Goal: Transaction & Acquisition: Purchase product/service

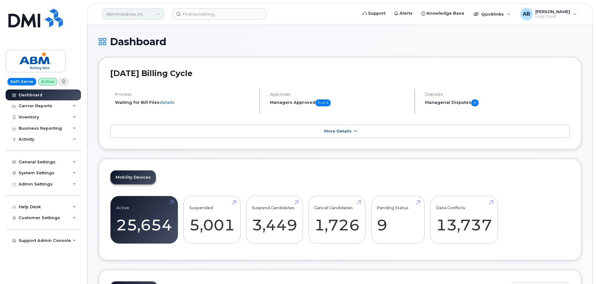
click at [156, 14] on link "ABM Industries, Inc." at bounding box center [133, 13] width 62 height 11
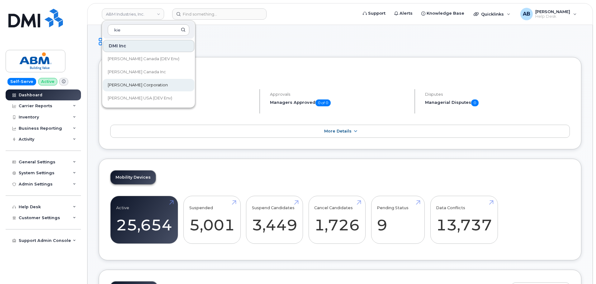
type input "kie"
click at [139, 85] on span "[PERSON_NAME] Corporation" at bounding box center [138, 85] width 60 height 6
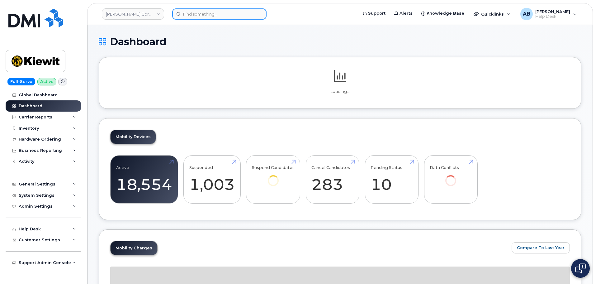
click at [206, 10] on input at bounding box center [219, 13] width 94 height 11
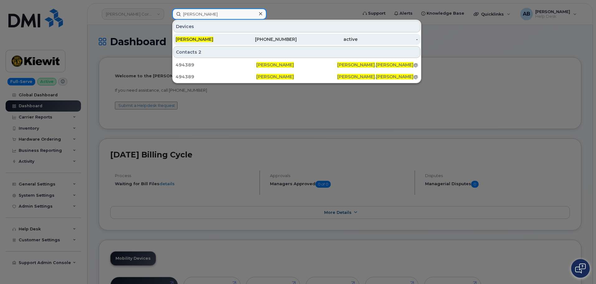
type input "philip ellman"
click at [298, 36] on div "active" at bounding box center [327, 39] width 61 height 6
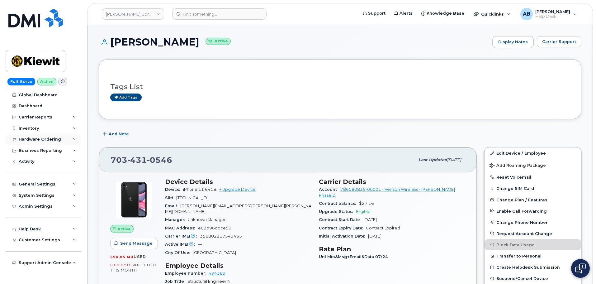
click at [24, 139] on div "Hardware Ordering" at bounding box center [40, 139] width 42 height 5
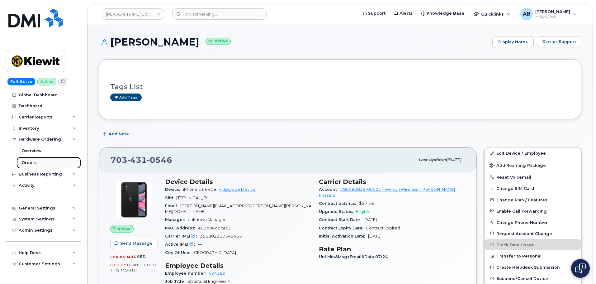
click at [34, 160] on div "Orders" at bounding box center [28, 163] width 15 height 6
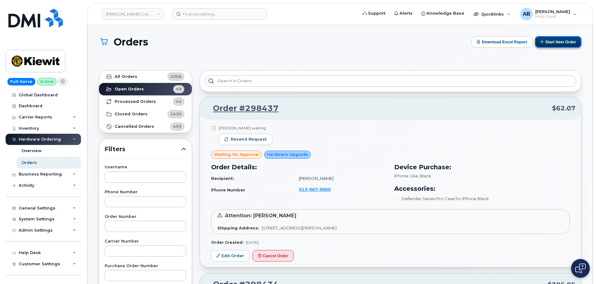
click at [554, 44] on button "Start New Order" at bounding box center [558, 42] width 46 height 12
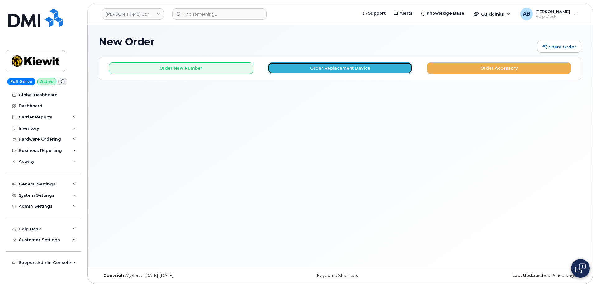
click at [358, 64] on button "Order Replacement Device" at bounding box center [340, 68] width 145 height 12
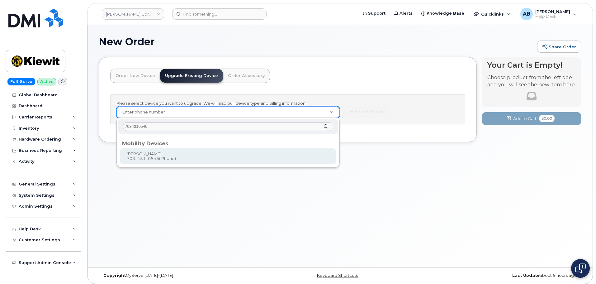
type input "7034310546"
type input "1171168"
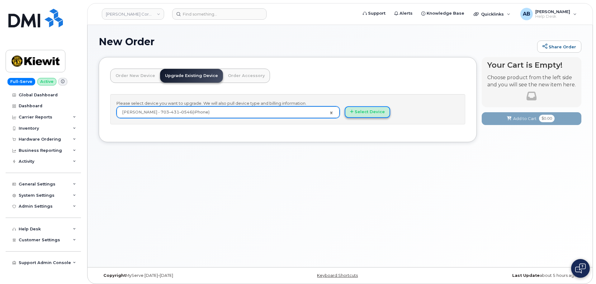
click at [361, 113] on button "Select Device" at bounding box center [367, 112] width 45 height 12
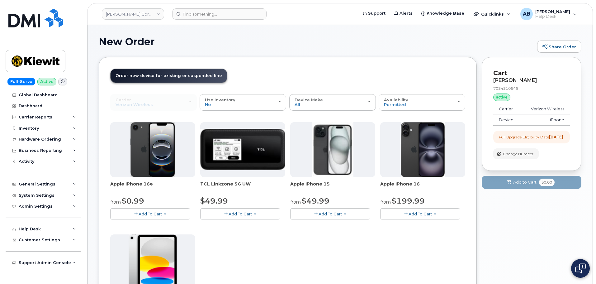
scroll to position [31, 0]
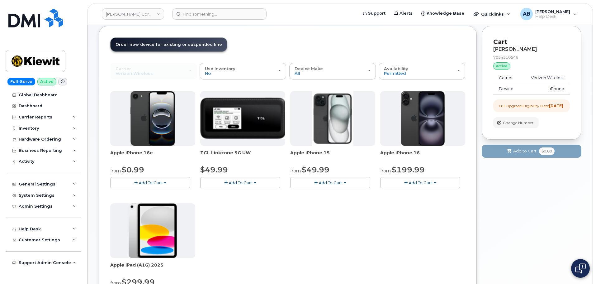
click at [156, 183] on span "Add To Cart" at bounding box center [151, 182] width 24 height 5
click at [161, 194] on link "$0.99 - 2 Year Upgrade (128GB)" at bounding box center [151, 194] width 78 height 8
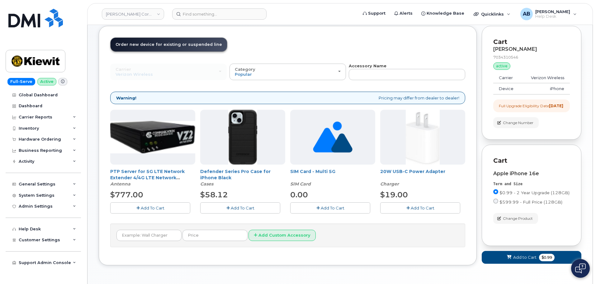
click at [238, 207] on span "Add To Cart" at bounding box center [243, 207] width 24 height 5
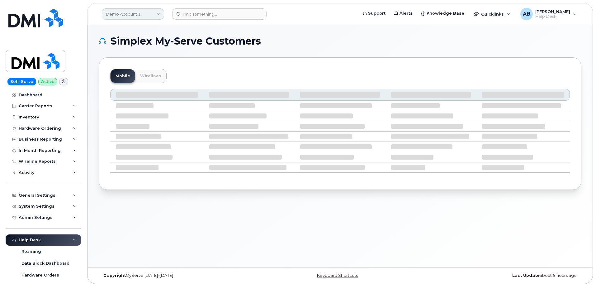
click at [147, 11] on link "Demo Account 1" at bounding box center [133, 13] width 62 height 11
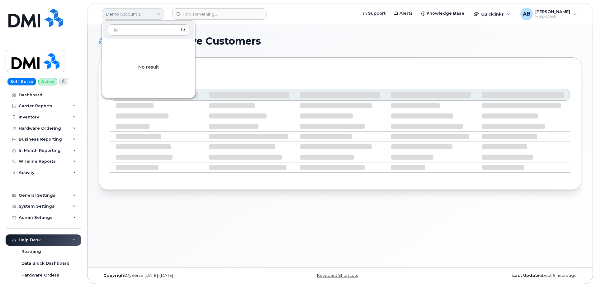
type input "k"
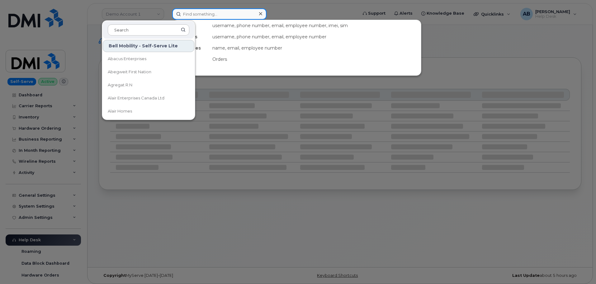
click at [213, 12] on input at bounding box center [219, 13] width 94 height 11
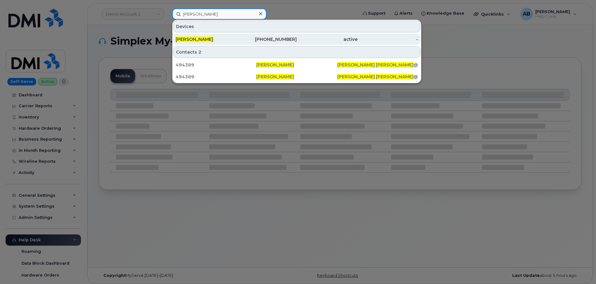
type input "philip ellman"
click at [219, 38] on div "[PERSON_NAME]" at bounding box center [206, 39] width 61 height 6
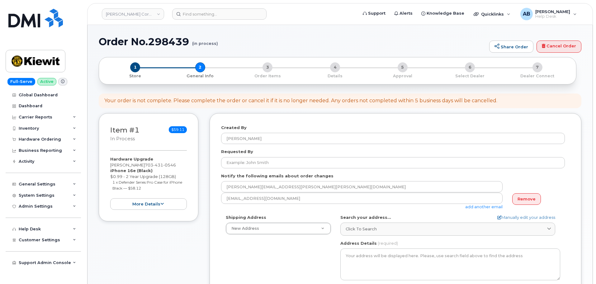
select select
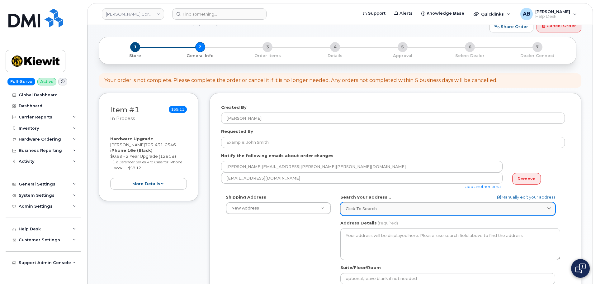
scroll to position [31, 0]
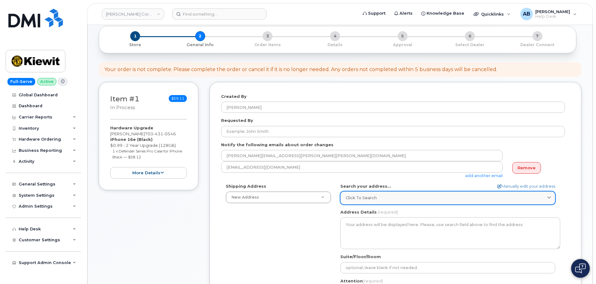
click at [389, 196] on div "Click to search" at bounding box center [448, 198] width 204 height 6
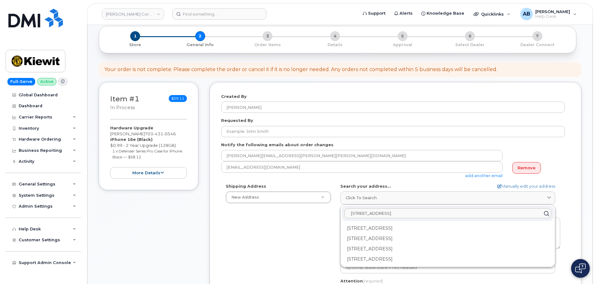
type input "470 chestnut ridge rd"
click at [411, 223] on div "470 chestnut ridge rd 470 Chestnut Ridge Rd Woodcliff Lake NJ 07677 470 Chestnu…" at bounding box center [448, 236] width 214 height 62
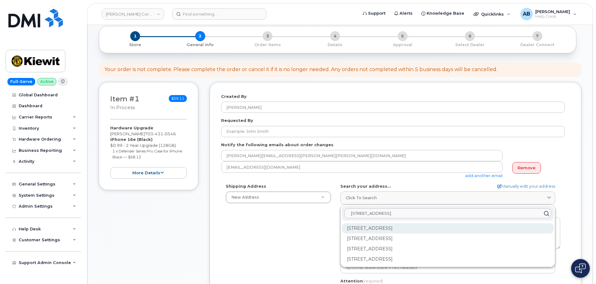
click at [411, 244] on div "470 Chestnut Ridge Rd Woodcliff Lake NJ 07677" at bounding box center [448, 249] width 212 height 10
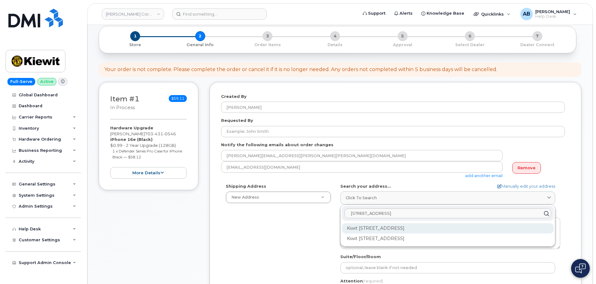
click at [449, 228] on div "Kiwit 470 Chestnut Ridge Rd Ste 1 Woodcliff Lake NJ 07677-7730" at bounding box center [448, 228] width 212 height 10
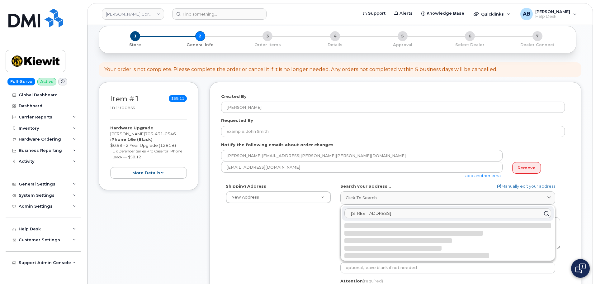
select select
type textarea "Kiwit 470 Chestnut Ridge Rd Ste 1 WOODCLIFF LAKE NJ 07677-7730 UNITED STATES"
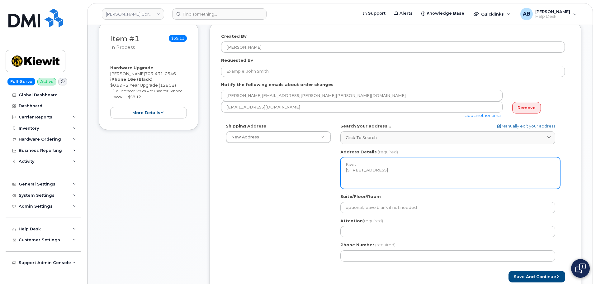
scroll to position [93, 0]
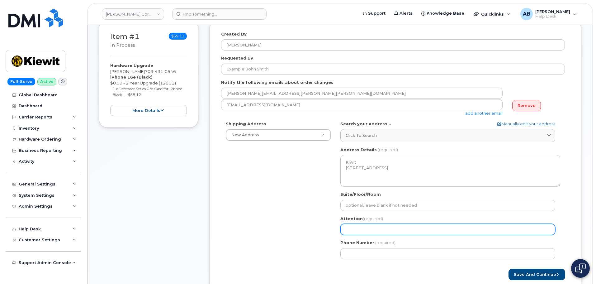
click at [387, 229] on input "Attention (required)" at bounding box center [447, 229] width 215 height 11
select select
type input "P"
select select
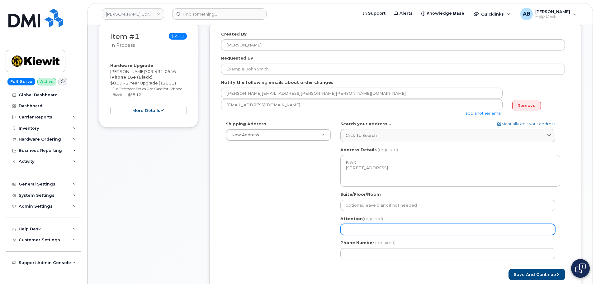
type input "P"
select select
type input "Ph"
select select
type input "Phi"
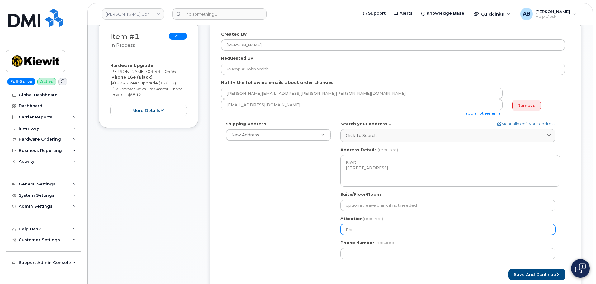
select select
type input "Phil"
select select
type input "Phili"
select select
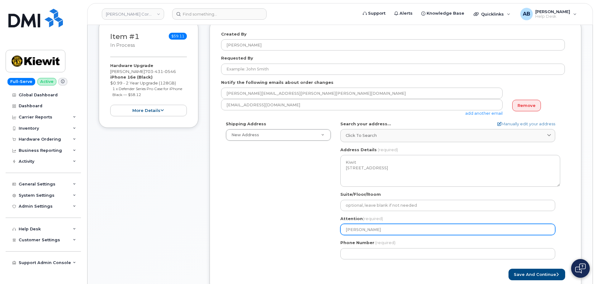
type input "Philip"
select select
type input "Philip E"
select select
type input "Philip El"
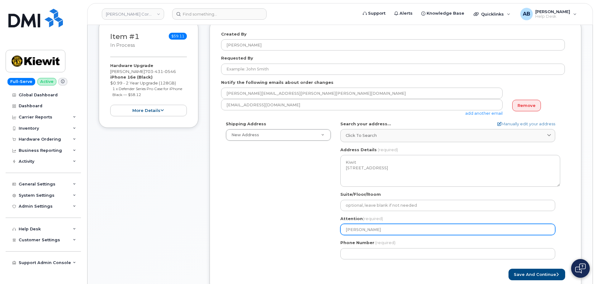
select select
type input "Philip Ell"
select select
type input "Philip Ellm"
select select
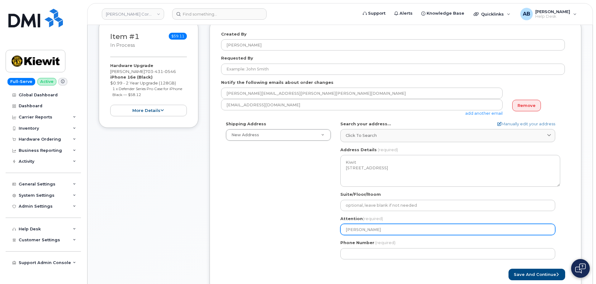
type input "Philip Ellma"
select select
type input "[PERSON_NAME]"
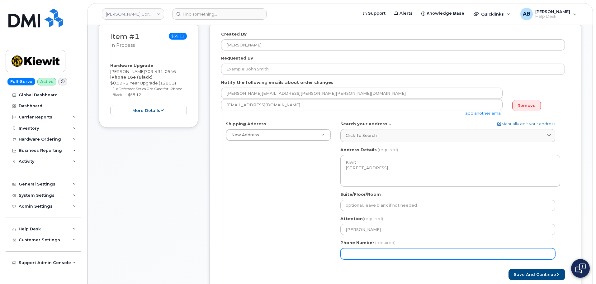
click at [358, 250] on input "Phone Number" at bounding box center [447, 253] width 215 height 11
paste input "9148439855"
select select
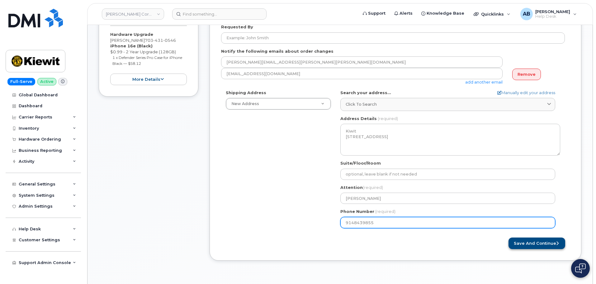
type input "9148439855"
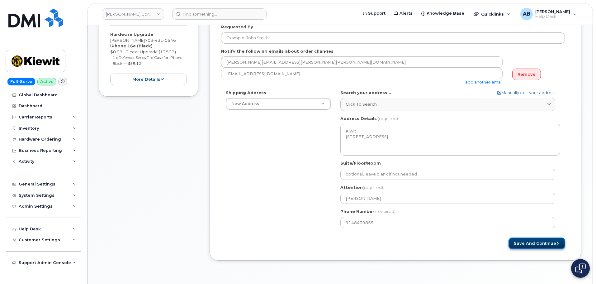
click at [537, 240] on button "Save and Continue" at bounding box center [537, 243] width 57 height 12
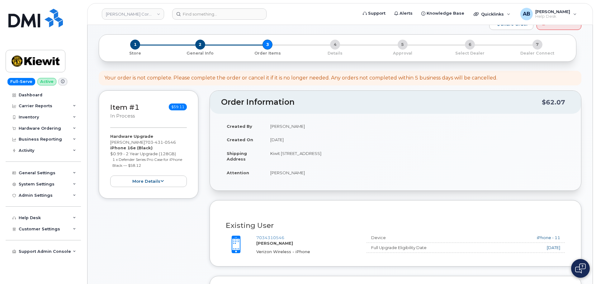
scroll to position [125, 0]
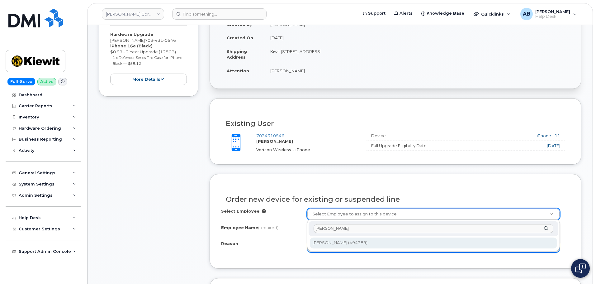
type input "philip ellman"
type input "2162118"
type input "[PERSON_NAME]"
select select
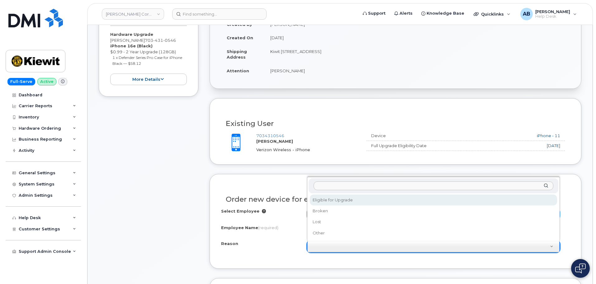
select select "eligible_for_upgrade"
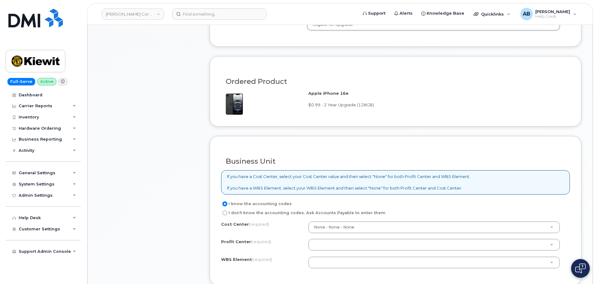
scroll to position [405, 0]
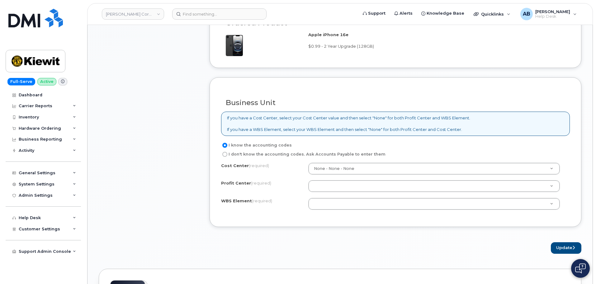
click at [342, 175] on div "Cost Center (required) None - None - None Profit Center (required) None - None …" at bounding box center [395, 189] width 349 height 53
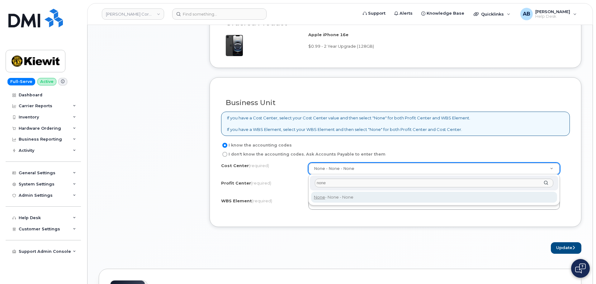
type input "none"
type input "None"
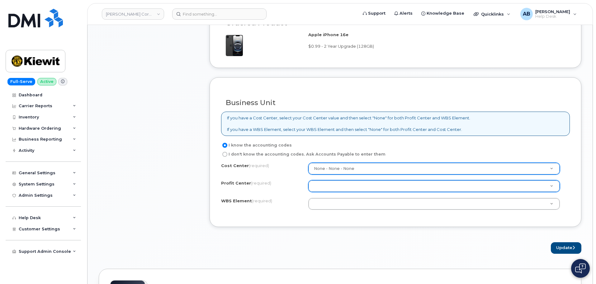
click at [333, 180] on div at bounding box center [434, 186] width 252 height 12
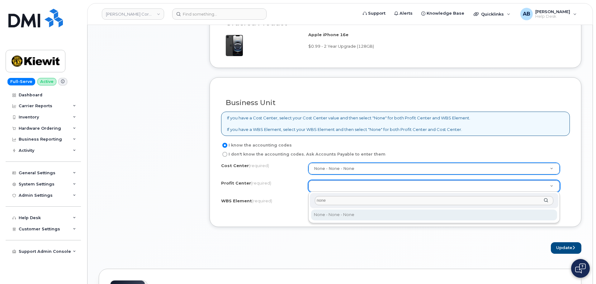
type input "none"
click at [335, 207] on div "none" at bounding box center [434, 200] width 249 height 15
select select "None"
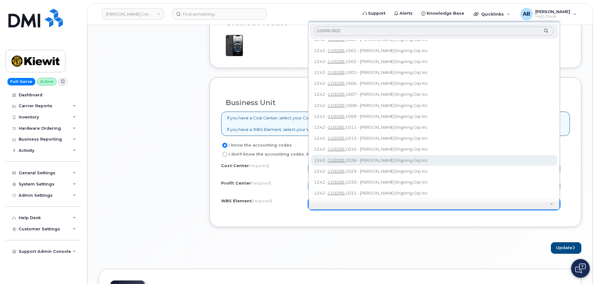
scroll to position [0, 0]
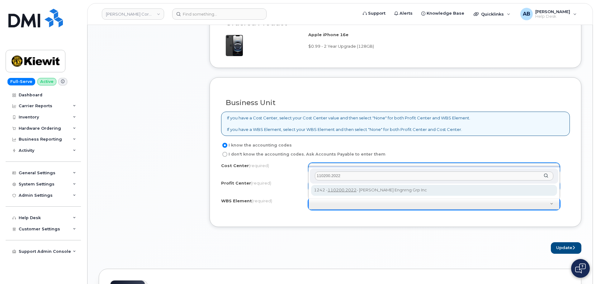
type input "110200.2022"
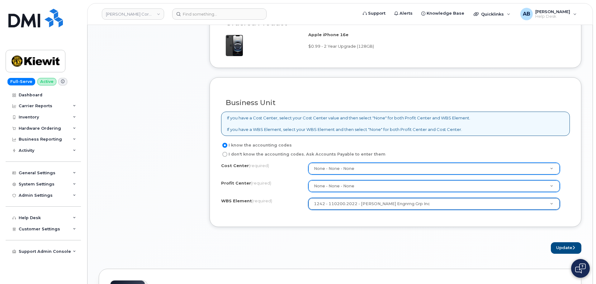
click at [568, 240] on form "Existing User Additional cost to upgrading the device Selected device is Eligib…" at bounding box center [396, 35] width 372 height 435
click at [568, 248] on button "Update" at bounding box center [566, 248] width 31 height 12
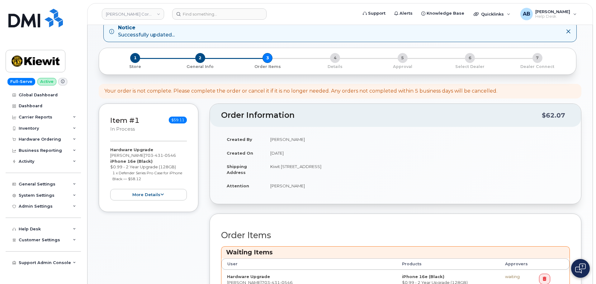
scroll to position [125, 0]
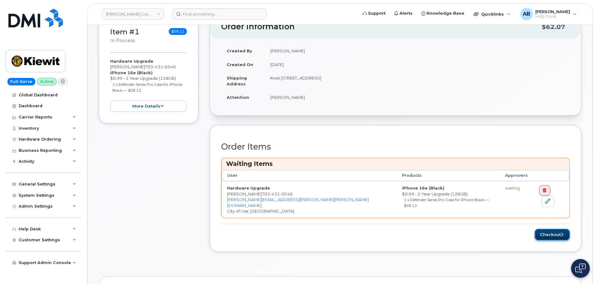
click at [556, 229] on button "Checkout" at bounding box center [552, 235] width 35 height 12
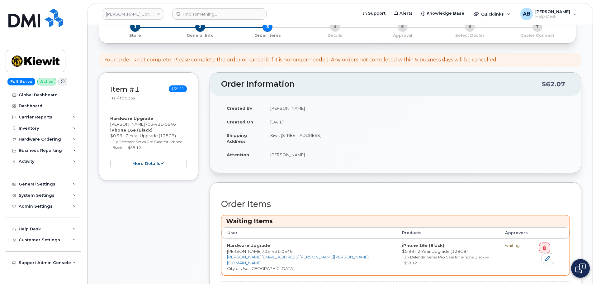
scroll to position [187, 0]
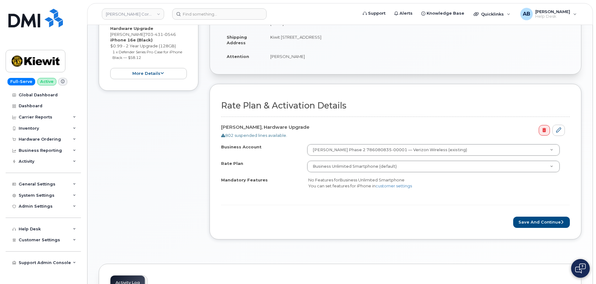
scroll to position [125, 0]
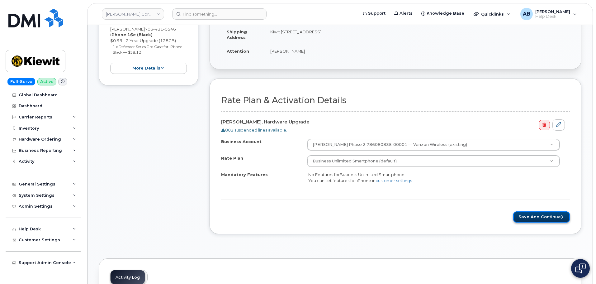
click at [536, 216] on button "Save and Continue" at bounding box center [541, 217] width 57 height 12
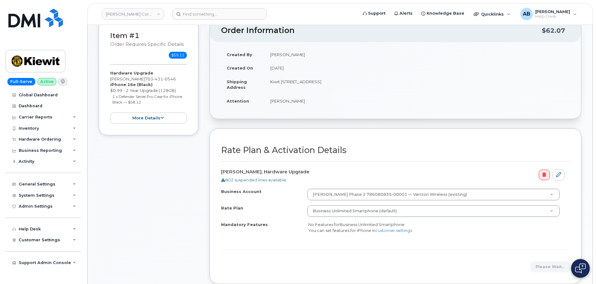
scroll to position [62, 0]
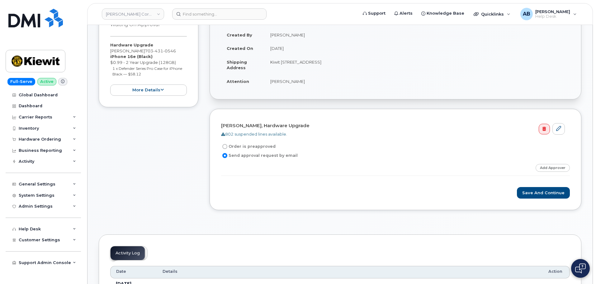
scroll to position [125, 0]
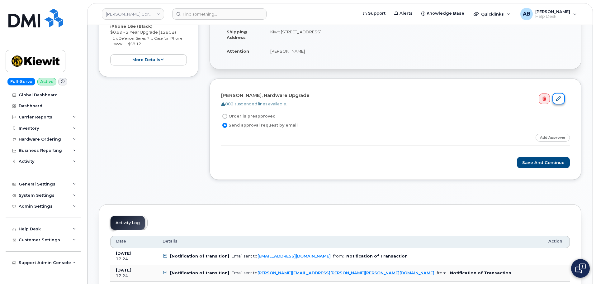
click at [559, 98] on icon at bounding box center [558, 98] width 5 height 5
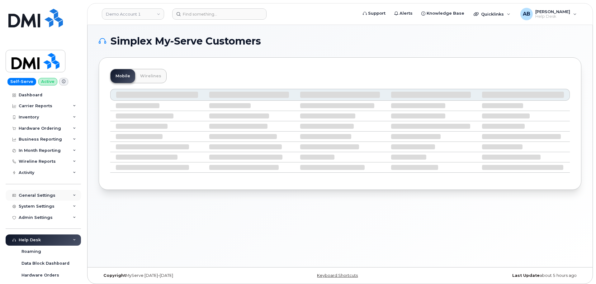
click at [44, 199] on div "General Settings" at bounding box center [43, 195] width 75 height 11
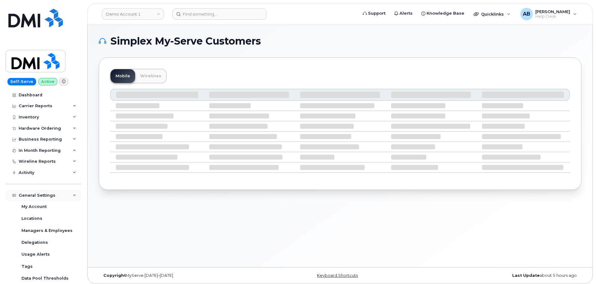
click at [48, 193] on div "General Settings" at bounding box center [37, 195] width 37 height 5
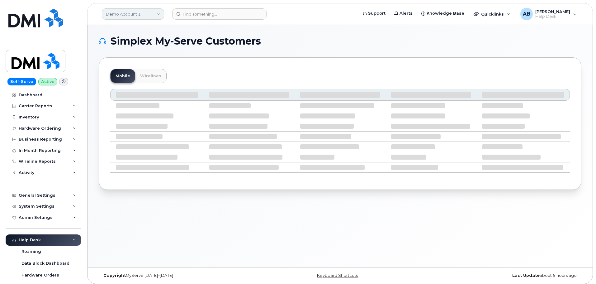
click at [157, 11] on link "Demo Account 1" at bounding box center [133, 13] width 62 height 11
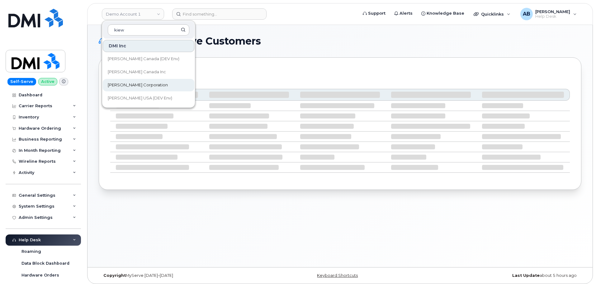
type input "kiew"
click at [139, 83] on span "[PERSON_NAME] Corporation" at bounding box center [138, 85] width 60 height 6
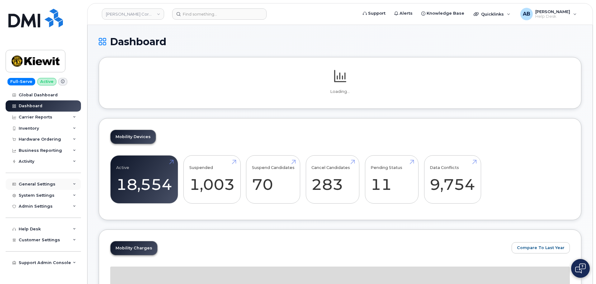
click at [33, 183] on div "General Settings" at bounding box center [37, 184] width 37 height 5
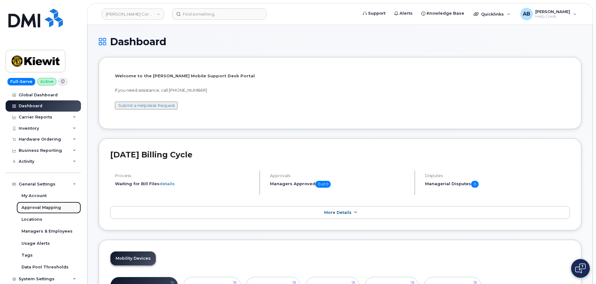
click at [50, 205] on div "Approval Mapping" at bounding box center [41, 208] width 40 height 6
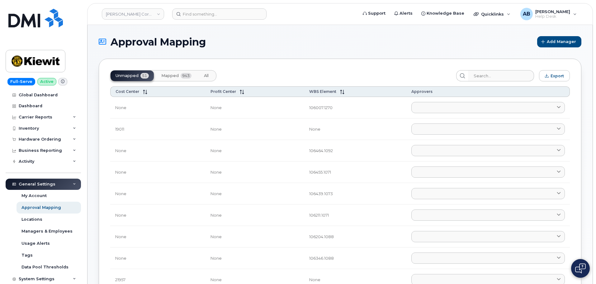
click at [164, 71] on button "Mapped 943" at bounding box center [176, 75] width 40 height 11
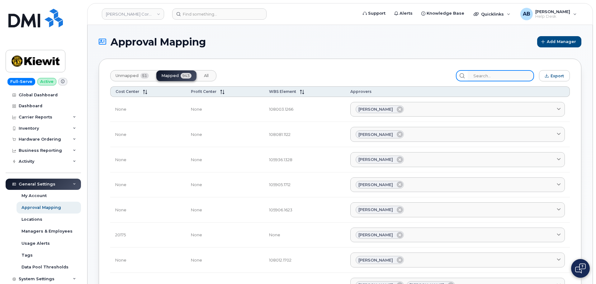
click at [499, 78] on input "search" at bounding box center [501, 75] width 66 height 11
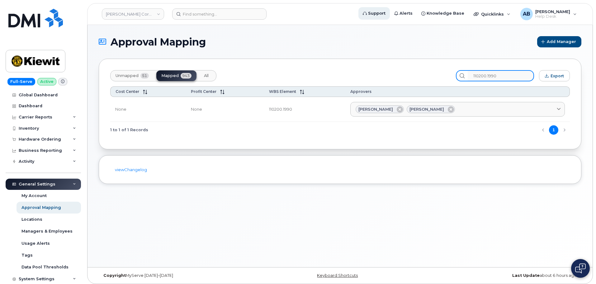
type input "110200.1990"
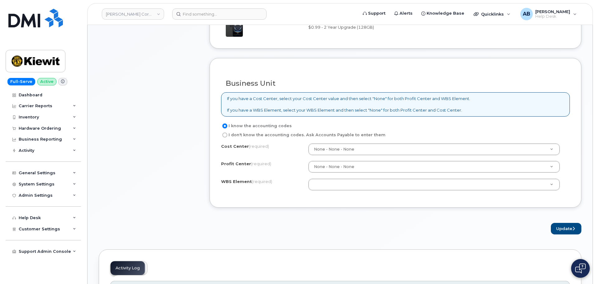
scroll to position [405, 0]
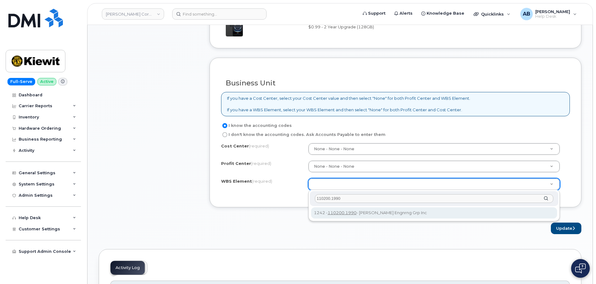
type input "110200.1990"
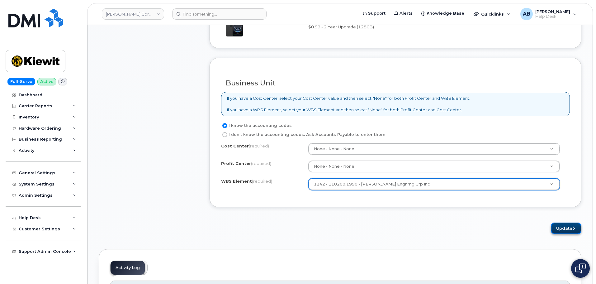
click at [565, 225] on button "Update" at bounding box center [566, 228] width 31 height 12
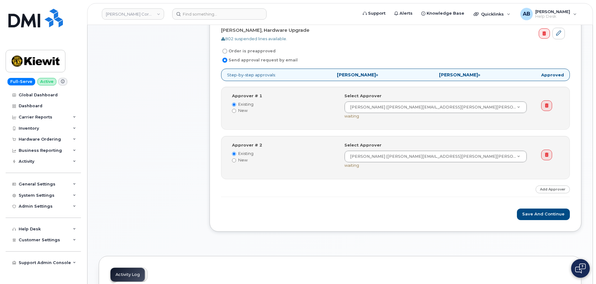
scroll to position [218, 0]
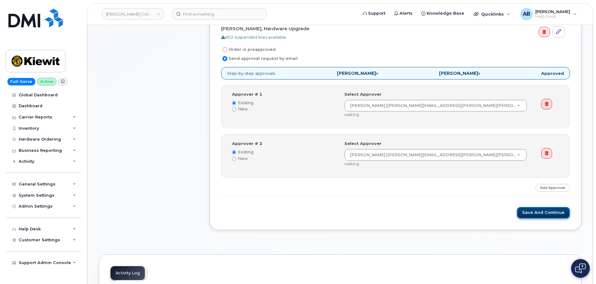
click at [527, 215] on button "Save and Continue" at bounding box center [543, 213] width 53 height 12
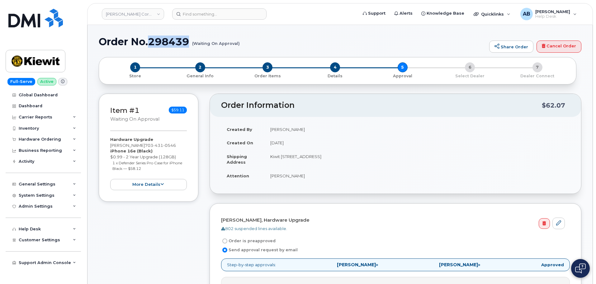
drag, startPoint x: 150, startPoint y: 41, endPoint x: 193, endPoint y: 39, distance: 42.7
click at [193, 39] on h1 "Order No.298439 (Waiting On Approval)" at bounding box center [293, 41] width 388 height 11
copy h1 "298439"
click at [52, 58] on img at bounding box center [36, 61] width 48 height 18
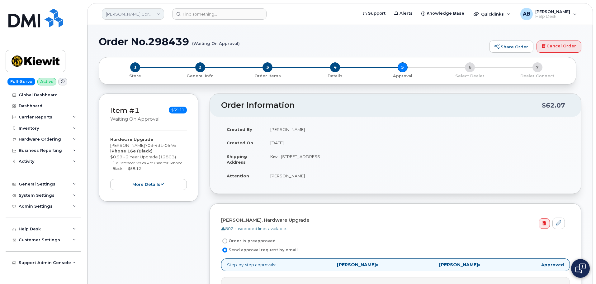
click at [149, 13] on link "[PERSON_NAME] Corporation" at bounding box center [133, 13] width 62 height 11
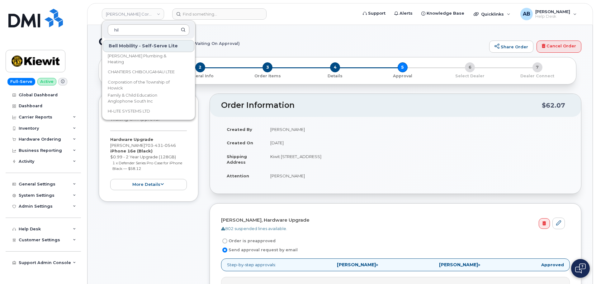
type input "hil"
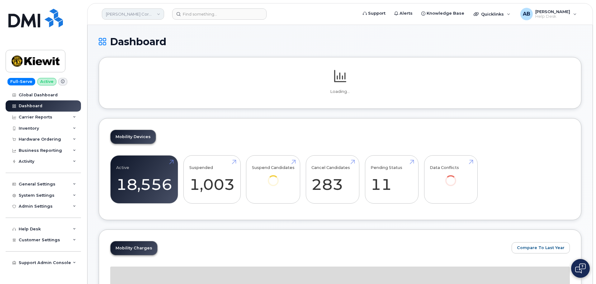
drag, startPoint x: 141, startPoint y: 14, endPoint x: 138, endPoint y: 15, distance: 3.5
click at [138, 15] on link "[PERSON_NAME] Corporation" at bounding box center [133, 13] width 62 height 11
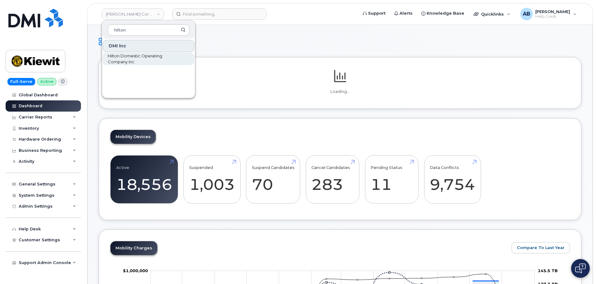
type input "hilton"
click at [134, 58] on span "Hilton Domestic Operating Company Inc" at bounding box center [144, 59] width 72 height 12
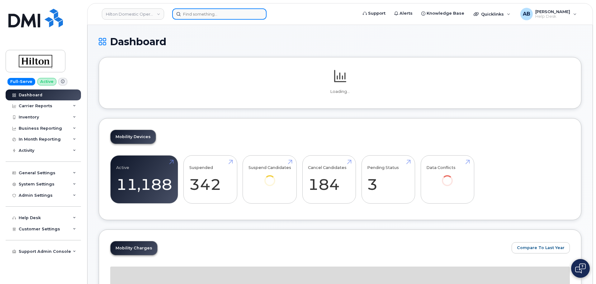
click at [194, 16] on input at bounding box center [219, 13] width 94 height 11
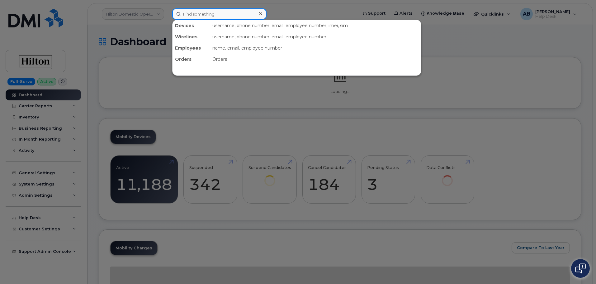
paste input "[PERSON_NAME]"
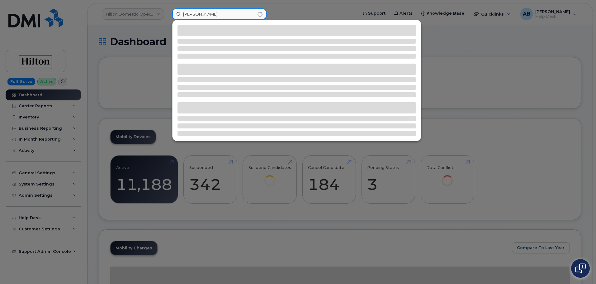
type input "[PERSON_NAME]"
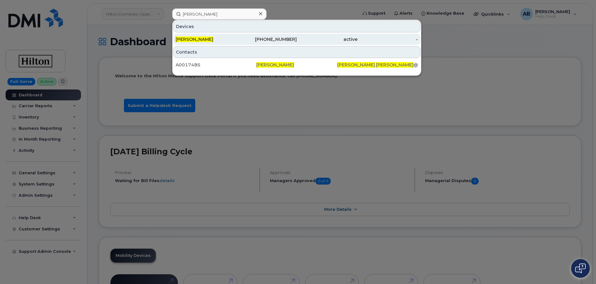
click at [255, 37] on div "[PHONE_NUMBER]" at bounding box center [266, 39] width 61 height 6
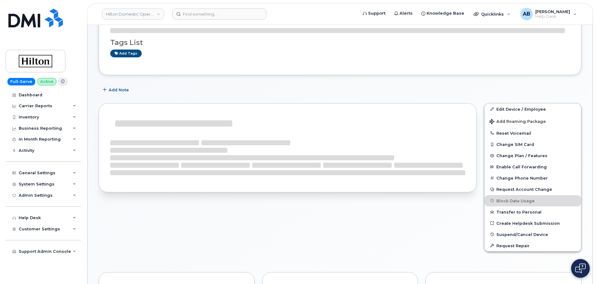
scroll to position [62, 0]
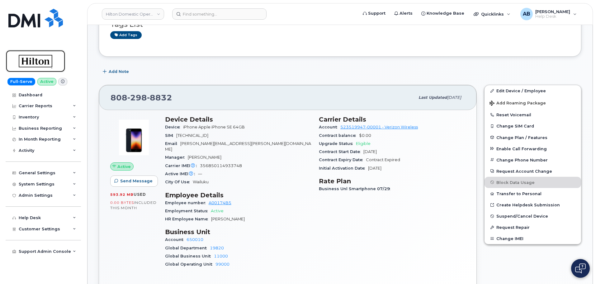
click at [40, 59] on img at bounding box center [36, 61] width 48 height 18
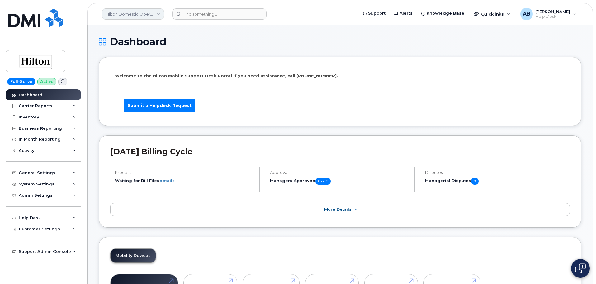
click at [156, 10] on link "Hilton Domestic Operating Company Inc" at bounding box center [133, 13] width 62 height 11
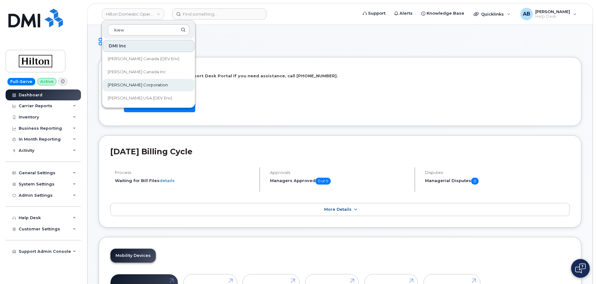
type input "kiew"
click at [139, 85] on span "[PERSON_NAME] Corporation" at bounding box center [138, 85] width 60 height 6
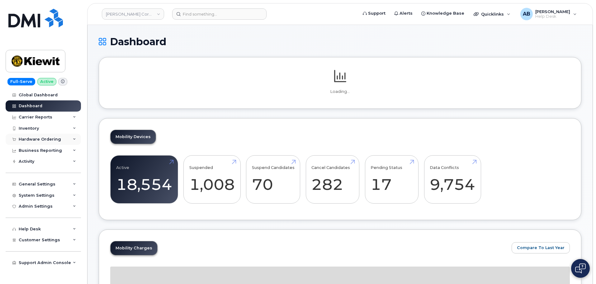
click at [40, 140] on div "Hardware Ordering" at bounding box center [40, 139] width 42 height 5
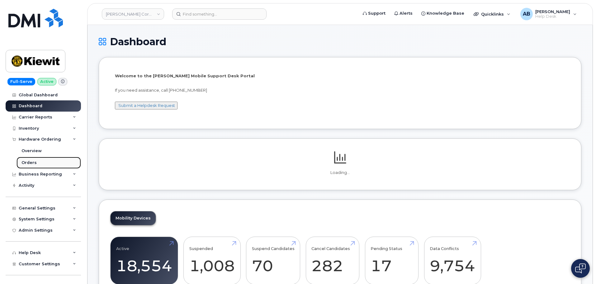
click at [38, 162] on link "Orders" at bounding box center [49, 163] width 64 height 12
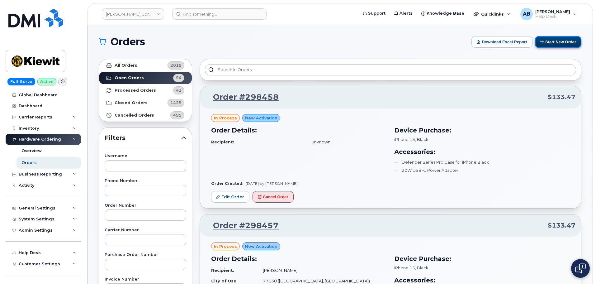
click at [546, 42] on button "Start New Order" at bounding box center [558, 42] width 46 height 12
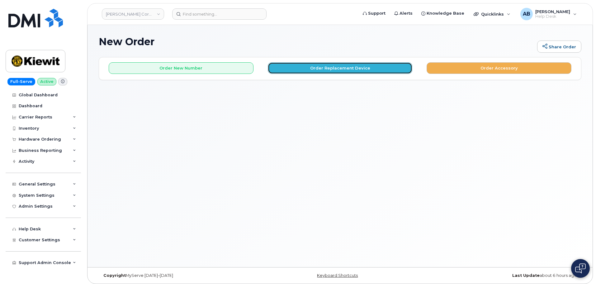
click at [349, 65] on button "Order Replacement Device" at bounding box center [340, 68] width 145 height 12
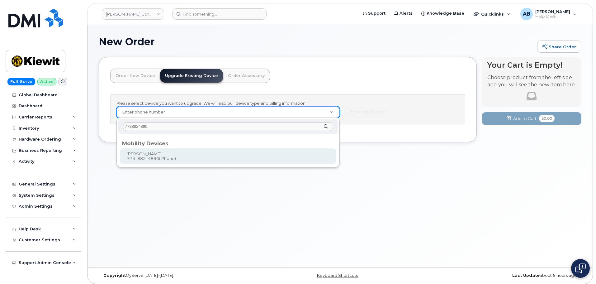
type input "7738824890"
type input "1172020"
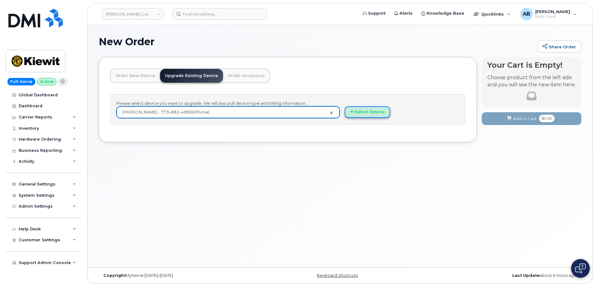
click at [364, 112] on button "Select Device" at bounding box center [367, 112] width 45 height 12
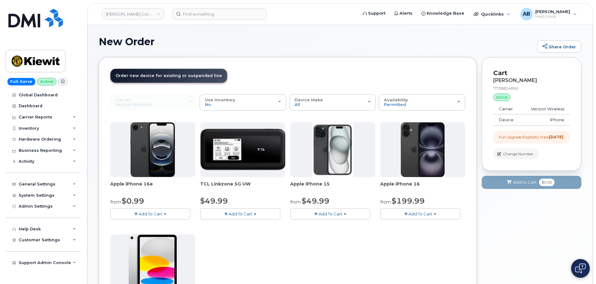
click at [153, 214] on span "Add To Cart" at bounding box center [151, 213] width 24 height 5
click at [319, 214] on span "Add To Cart" at bounding box center [331, 213] width 24 height 5
click at [418, 212] on span "Add To Cart" at bounding box center [421, 213] width 24 height 5
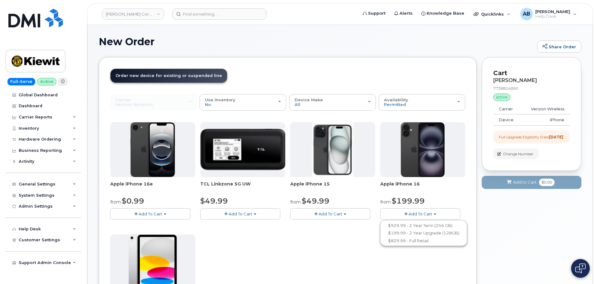
click at [408, 212] on button "Add To Cart" at bounding box center [420, 213] width 80 height 11
click at [147, 215] on span "Add To Cart" at bounding box center [151, 213] width 24 height 5
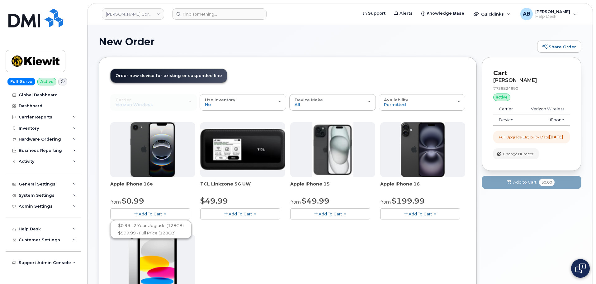
click at [157, 212] on span "Add To Cart" at bounding box center [151, 213] width 24 height 5
click at [322, 215] on span "Add To Cart" at bounding box center [331, 213] width 24 height 5
click at [138, 210] on button "Add To Cart" at bounding box center [150, 213] width 80 height 11
click at [144, 219] on button "Add To Cart" at bounding box center [150, 213] width 80 height 11
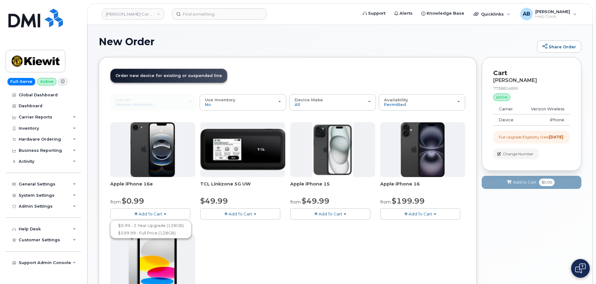
click at [152, 209] on button "Add To Cart" at bounding box center [150, 213] width 80 height 11
click at [164, 209] on button "Add To Cart" at bounding box center [150, 213] width 80 height 11
click at [159, 212] on span "Add To Cart" at bounding box center [151, 213] width 24 height 5
click at [348, 26] on div "New Order Share Order × Share This Order If you want to allow others to create …" at bounding box center [340, 239] width 505 height 429
click at [143, 216] on span "Add To Cart" at bounding box center [151, 213] width 24 height 5
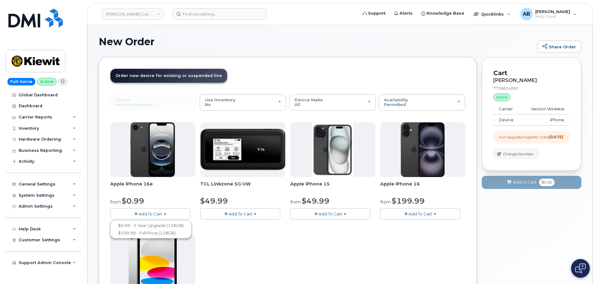
click at [415, 211] on button "Add To Cart" at bounding box center [420, 213] width 80 height 11
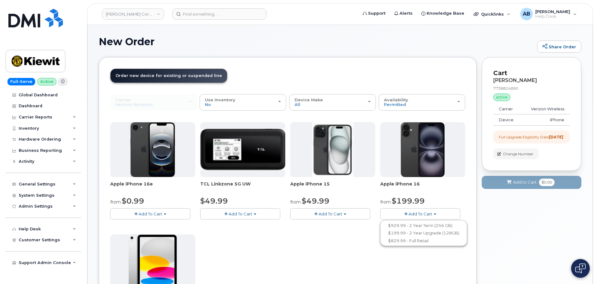
click at [406, 212] on span "button" at bounding box center [405, 214] width 3 height 4
click at [159, 212] on span "Add To Cart" at bounding box center [151, 213] width 24 height 5
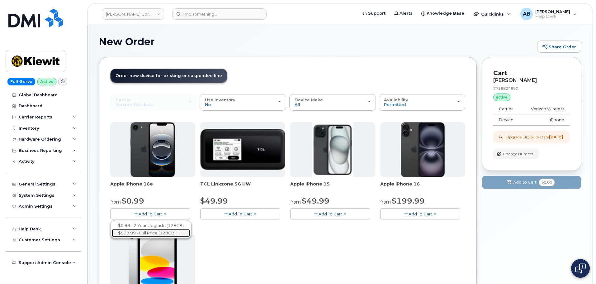
click at [151, 233] on link "$599.99 - Full Price (128GB)" at bounding box center [151, 233] width 78 height 8
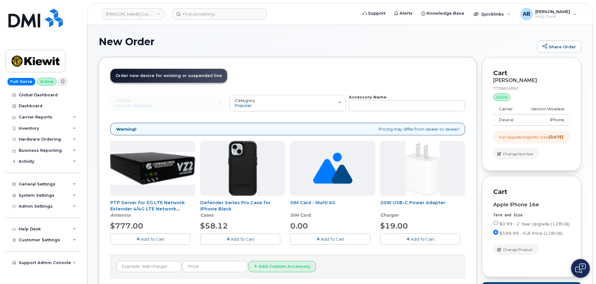
click at [252, 240] on span "Add To Cart" at bounding box center [243, 238] width 24 height 5
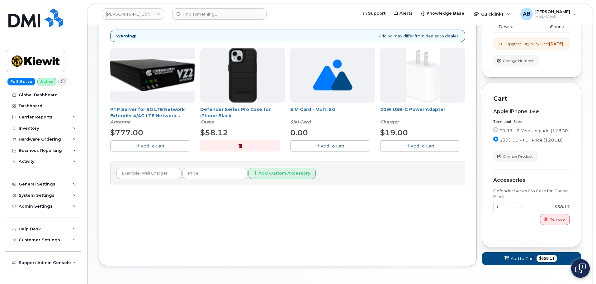
scroll to position [121, 0]
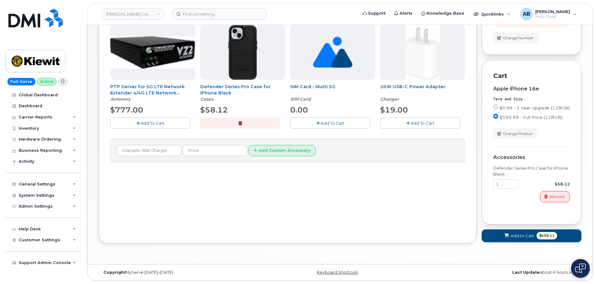
click at [511, 234] on span "Add to Cart" at bounding box center [522, 236] width 23 height 6
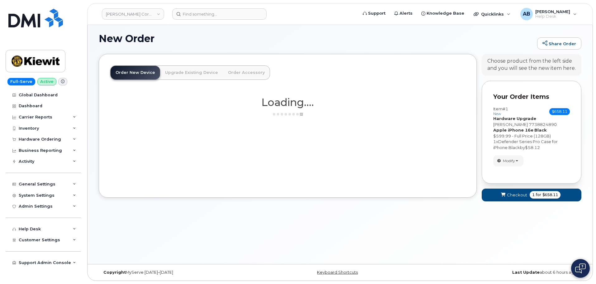
scroll to position [3, 0]
click at [537, 197] on span "for" at bounding box center [539, 195] width 8 height 6
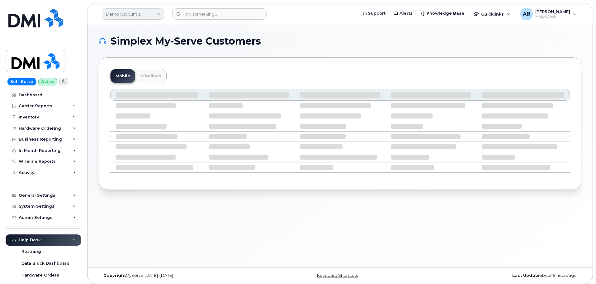
click at [144, 14] on link "Demo Account 1" at bounding box center [133, 13] width 62 height 11
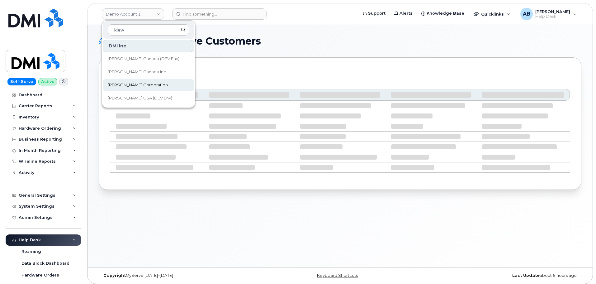
type input "kiew"
click at [154, 84] on link "[PERSON_NAME] Corporation" at bounding box center [149, 85] width 92 height 12
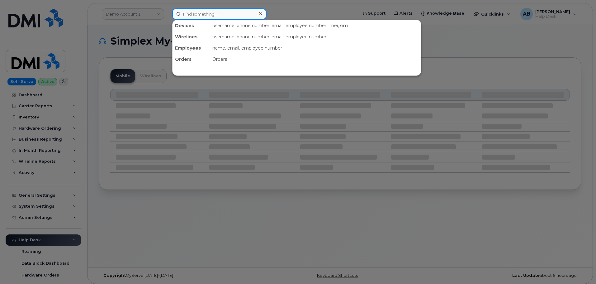
click at [201, 12] on input at bounding box center [219, 13] width 94 height 11
paste input "7738824890"
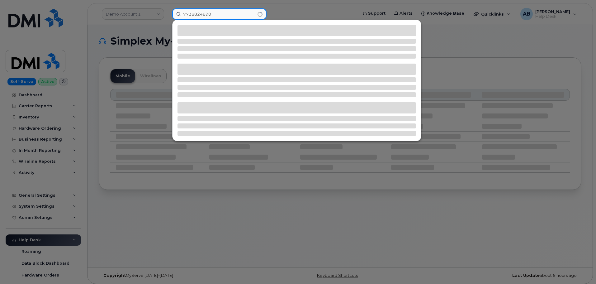
type input "7738824890"
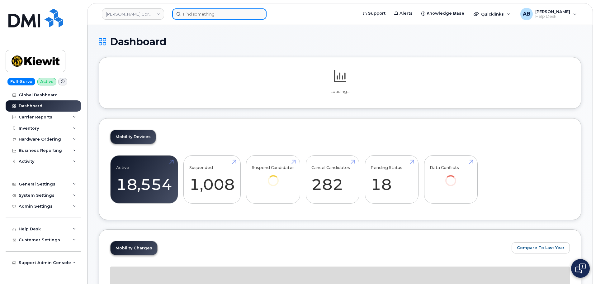
click at [207, 12] on input at bounding box center [219, 13] width 94 height 11
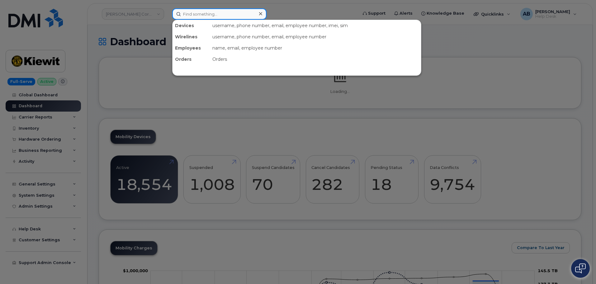
paste input "7738824890"
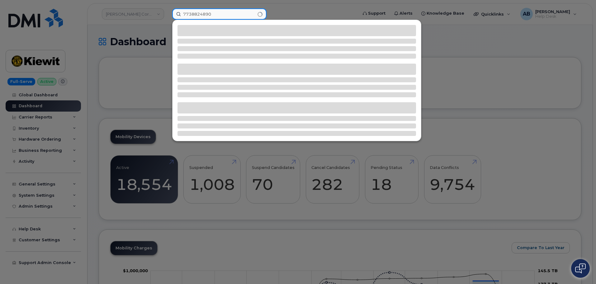
type input "7738824890"
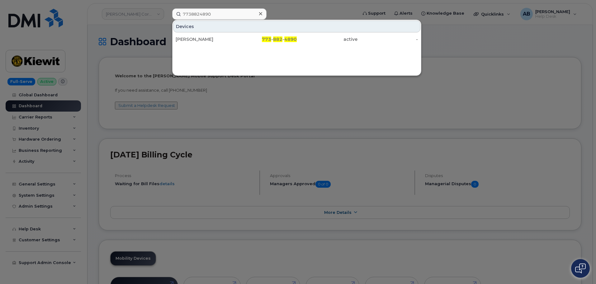
click at [217, 31] on div "Devices" at bounding box center [296, 27] width 247 height 12
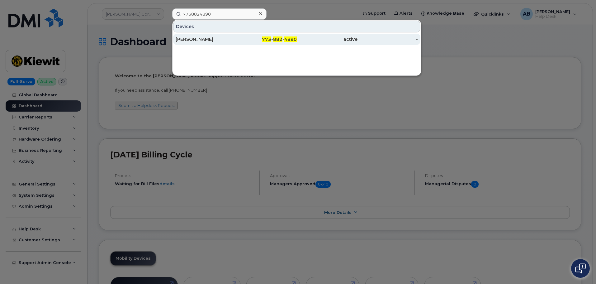
click at [220, 37] on div "[PERSON_NAME]" at bounding box center [206, 39] width 61 height 6
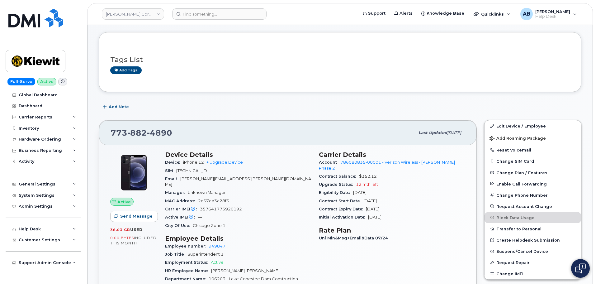
scroll to position [62, 0]
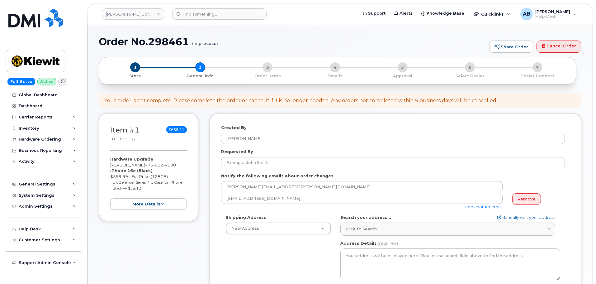
select select
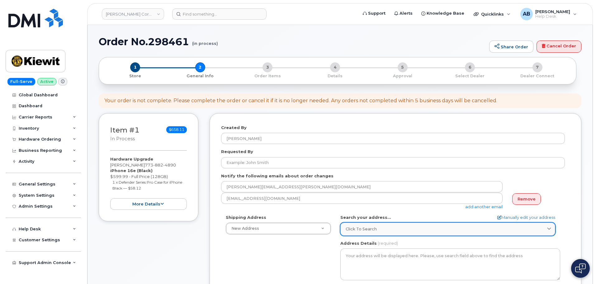
click at [364, 230] on span "Click to search" at bounding box center [361, 229] width 31 height 6
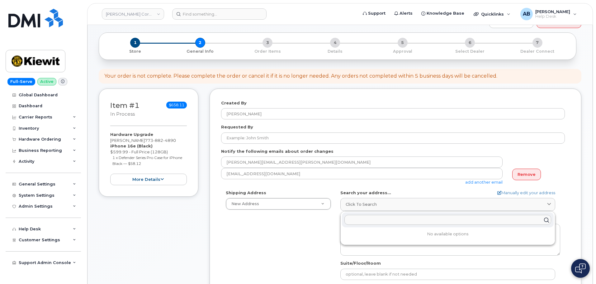
scroll to position [62, 0]
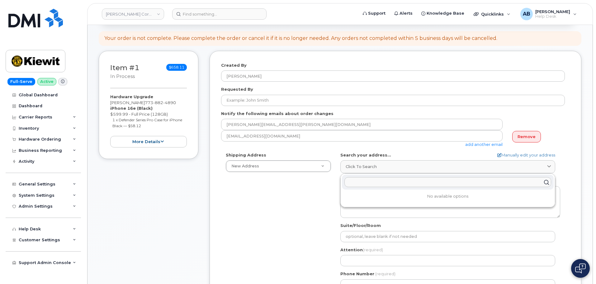
paste input "308 Conestee RD Greenville SC 29605"
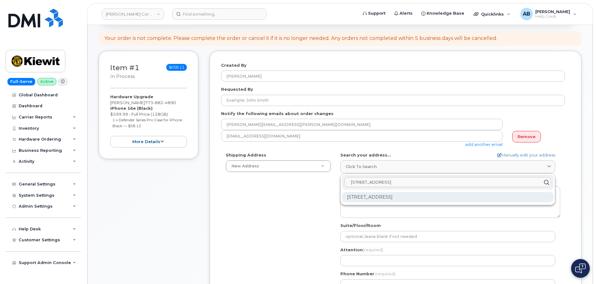
type input "308 Conestee RD Greenville SC 29605"
click at [391, 197] on div "308 Conestee Rd Greenville SC 29605-5819" at bounding box center [448, 197] width 212 height 10
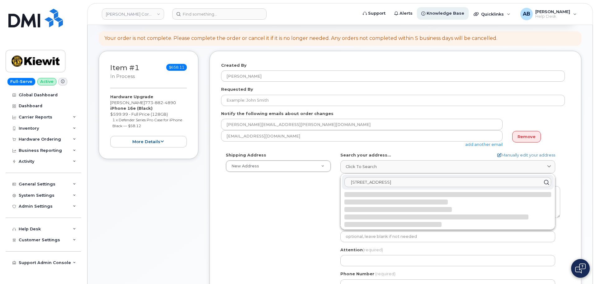
select select
type textarea "308 Conestee Rd GREENVILLE SC 29605-5819 UNITED STATES"
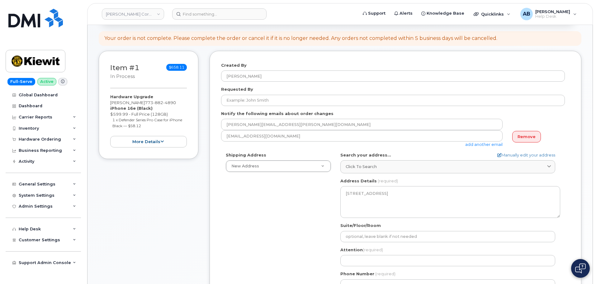
scroll to position [125, 0]
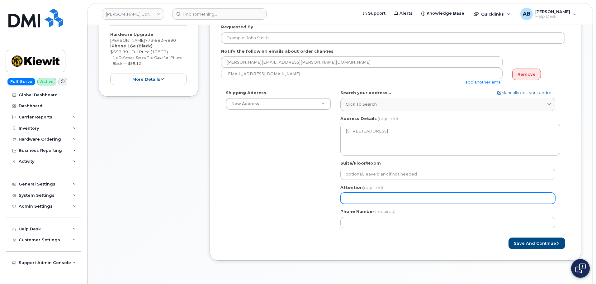
click at [373, 194] on input "Attention (required)" at bounding box center [447, 198] width 215 height 11
paste input "[PERSON_NAME]"
select select
type input "[PERSON_NAME]"
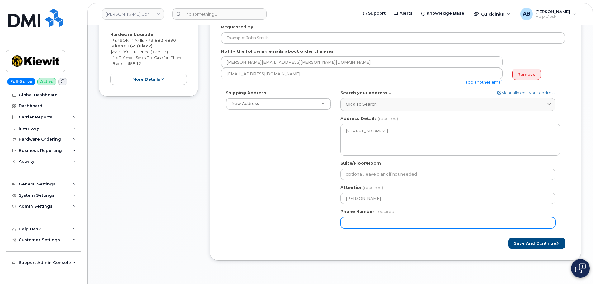
click at [378, 225] on input "Phone Number" at bounding box center [447, 222] width 215 height 11
type input "954320956"
select select
type input "9543209563"
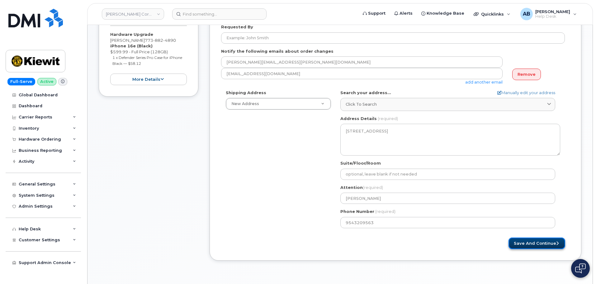
click at [528, 241] on button "Save and Continue" at bounding box center [537, 243] width 57 height 12
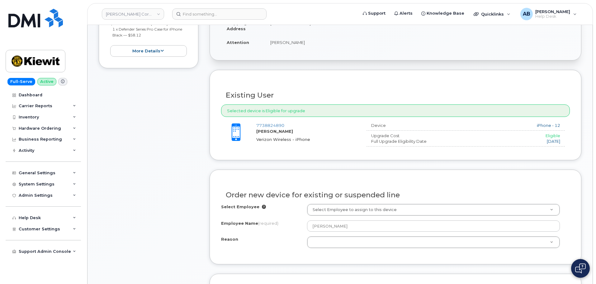
scroll to position [156, 0]
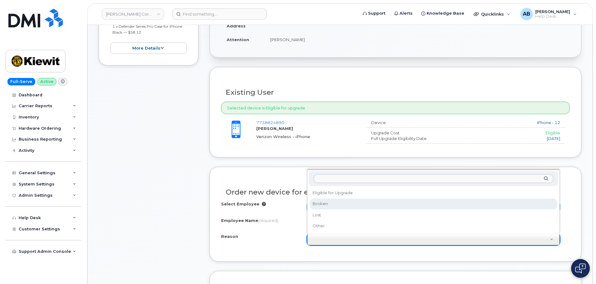
select select "broken"
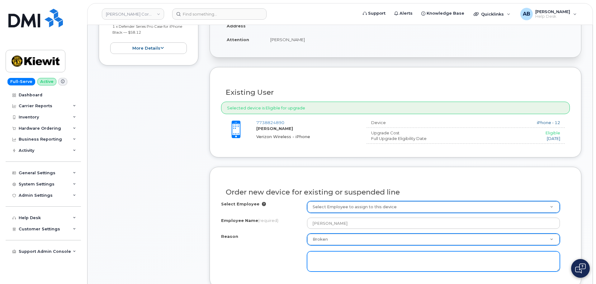
click at [340, 256] on textarea at bounding box center [433, 261] width 253 height 21
click at [352, 259] on textarea "Reason for upgrade current device had a cracked screen" at bounding box center [433, 261] width 253 height 21
click at [405, 260] on textarea "Reason for upgrade is that current device had a cracked screen" at bounding box center [433, 261] width 253 height 21
click at [444, 257] on textarea "Reason for upgrade is that current device has a cracked screen" at bounding box center [433, 261] width 253 height 21
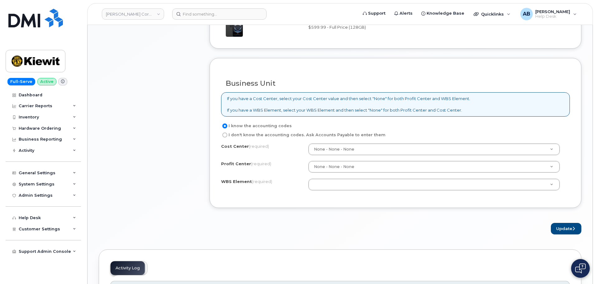
scroll to position [498, 0]
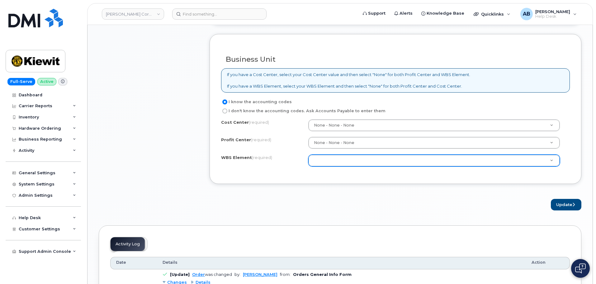
type textarea "Reason for upgrade is that current device has a cracked screen."
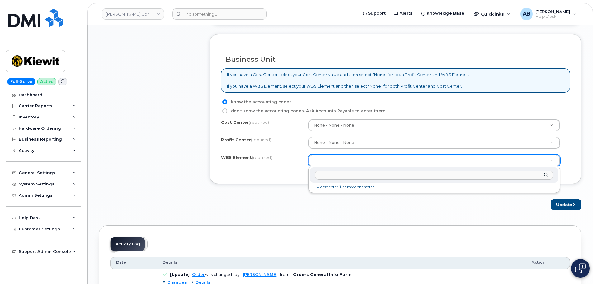
paste input "106203.1385"
type input "106203.1385"
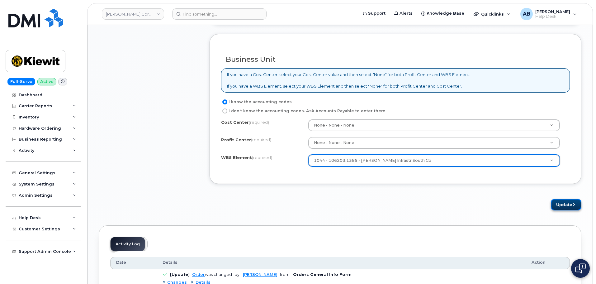
click at [555, 205] on button "Update" at bounding box center [566, 205] width 31 height 12
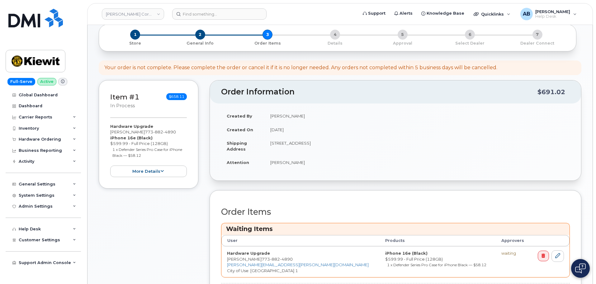
scroll to position [156, 0]
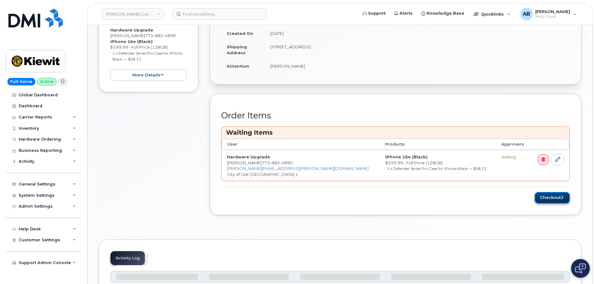
click at [543, 201] on button "Checkout" at bounding box center [552, 198] width 35 height 12
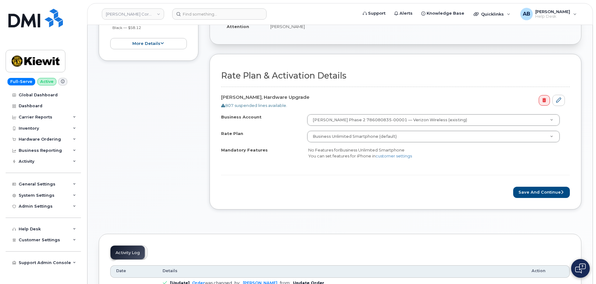
scroll to position [156, 0]
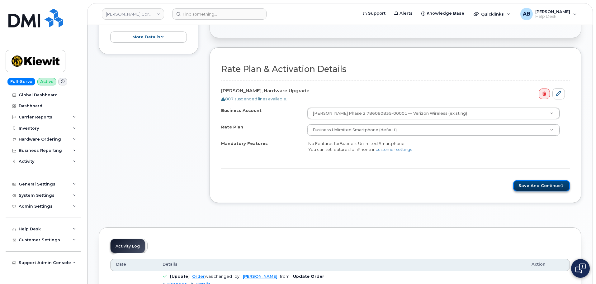
click at [535, 188] on button "Save and Continue" at bounding box center [541, 186] width 57 height 12
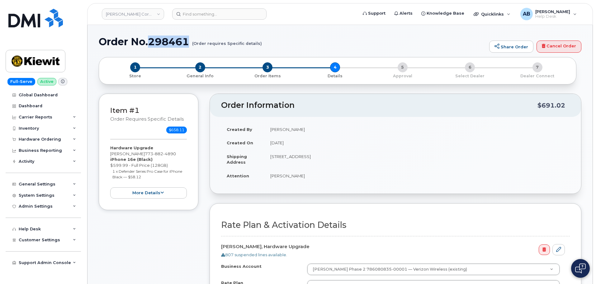
drag, startPoint x: 150, startPoint y: 42, endPoint x: 191, endPoint y: 37, distance: 40.9
click at [191, 37] on h1 "Order No.298461 (Order requires Specific details)" at bounding box center [293, 41] width 388 height 11
copy h1 "298461"
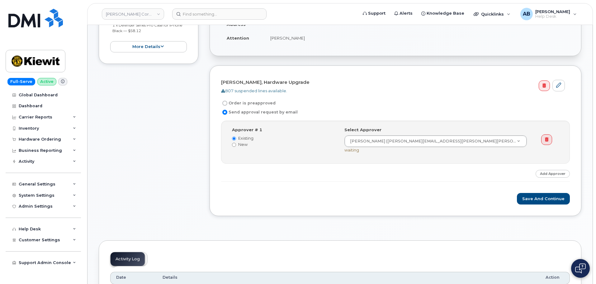
scroll to position [156, 0]
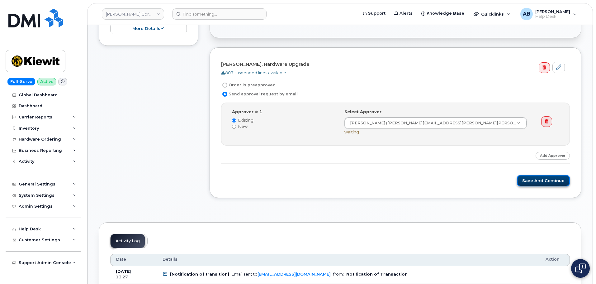
click at [529, 178] on button "Save and Continue" at bounding box center [543, 181] width 53 height 12
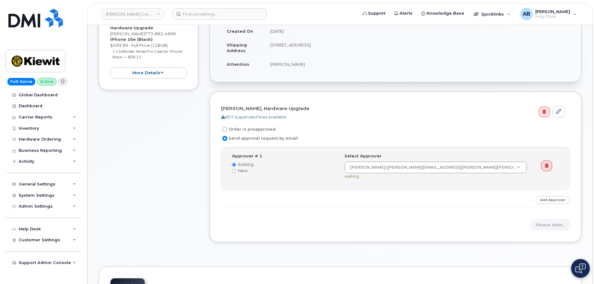
scroll to position [125, 0]
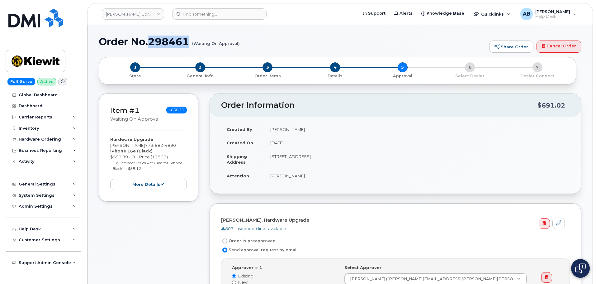
drag, startPoint x: 150, startPoint y: 42, endPoint x: 193, endPoint y: 43, distance: 43.0
click at [193, 43] on h1 "Order No.298461 (Waiting On Approval)" at bounding box center [293, 41] width 388 height 11
copy h1 "298461"
click at [96, 23] on header "Kiewit Corporation Support Alerts Knowledge Base Quicklinks Suspend / Cancel De…" at bounding box center [340, 14] width 506 height 22
drag, startPoint x: 99, startPoint y: 39, endPoint x: 191, endPoint y: 45, distance: 92.7
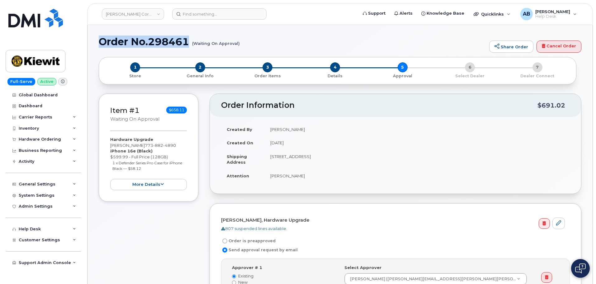
click at [191, 45] on h1 "Order No.298461 (Waiting On Approval)" at bounding box center [293, 41] width 388 height 11
copy h1 "Order No.298461"
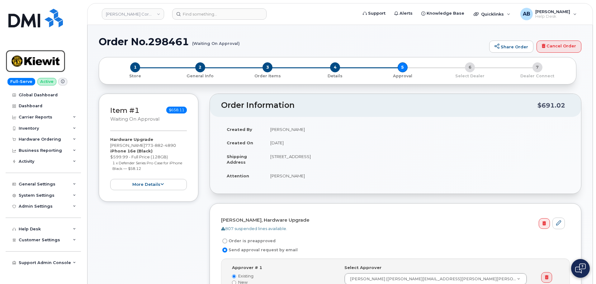
click at [40, 59] on img at bounding box center [36, 61] width 48 height 18
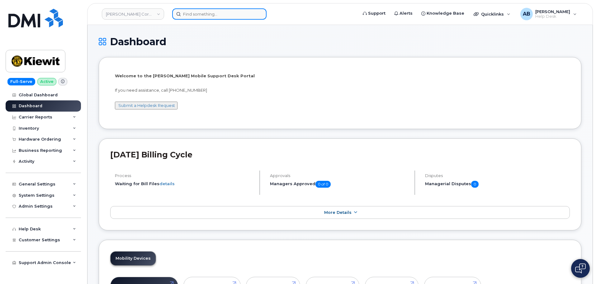
click at [197, 15] on input at bounding box center [219, 13] width 94 height 11
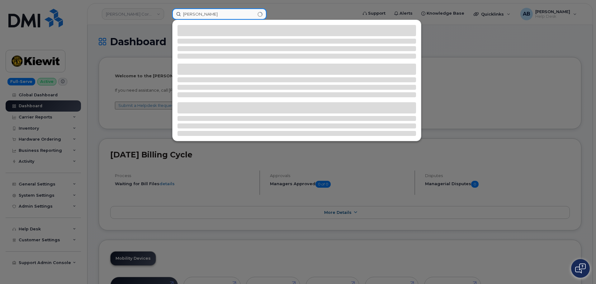
type input "eddie santana"
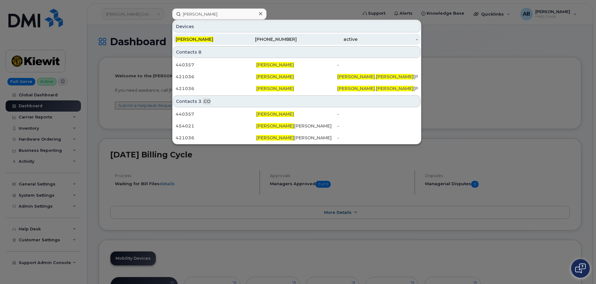
click at [269, 41] on div "[PHONE_NUMBER]" at bounding box center [266, 39] width 61 height 6
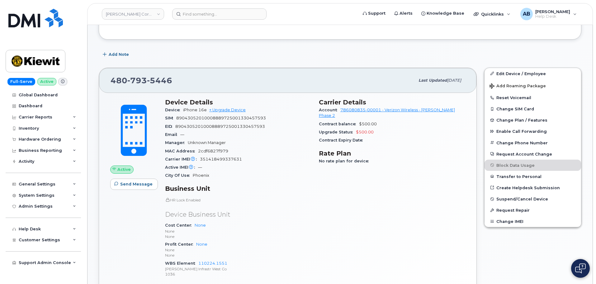
scroll to position [93, 0]
drag, startPoint x: 128, startPoint y: 86, endPoint x: 132, endPoint y: 82, distance: 5.7
click at [129, 84] on div "[PHONE_NUMBER]" at bounding box center [263, 80] width 304 height 13
click at [147, 82] on span "793" at bounding box center [159, 80] width 25 height 9
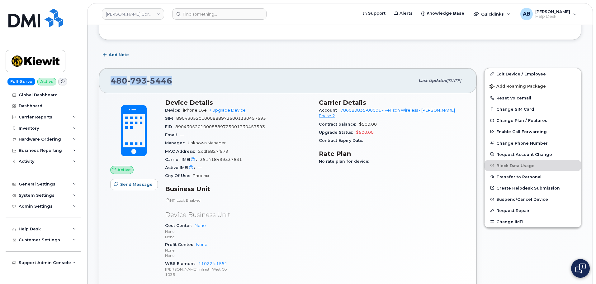
copy span "[PHONE_NUMBER]"
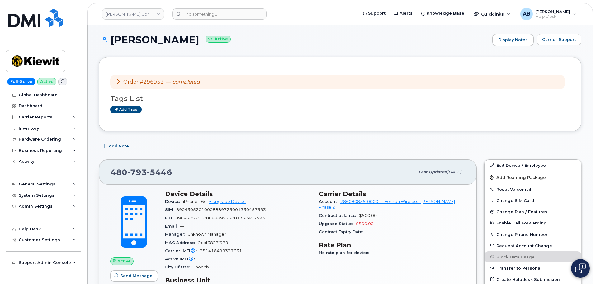
scroll to position [0, 0]
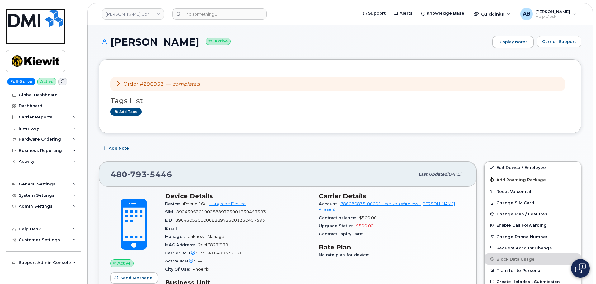
click at [45, 20] on img at bounding box center [35, 18] width 55 height 19
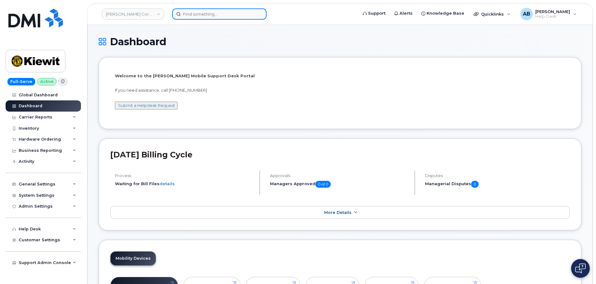
click at [226, 17] on input at bounding box center [219, 13] width 94 height 11
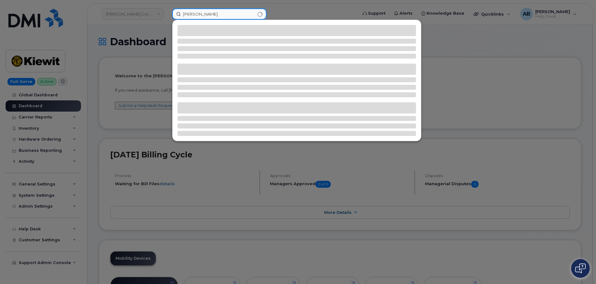
type input "[PERSON_NAME]"
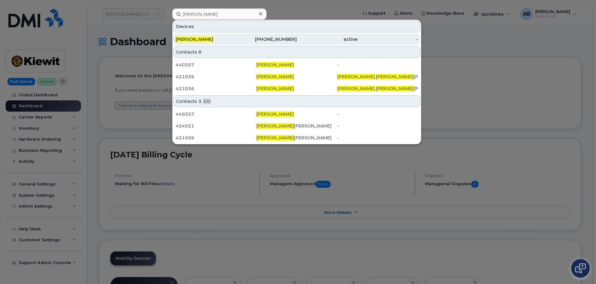
click at [265, 42] on div "[PHONE_NUMBER]" at bounding box center [266, 39] width 61 height 6
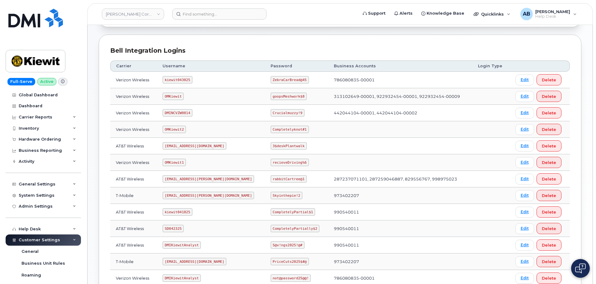
scroll to position [64, 0]
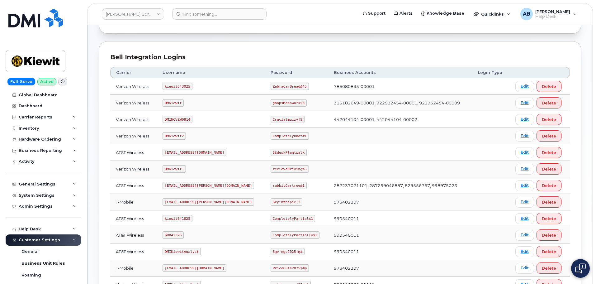
click at [183, 86] on code "kiewit043025" at bounding box center [178, 86] width 30 height 7
copy code "kiewit043025"
click at [271, 87] on code "ZebraCarBread@45" at bounding box center [290, 86] width 38 height 7
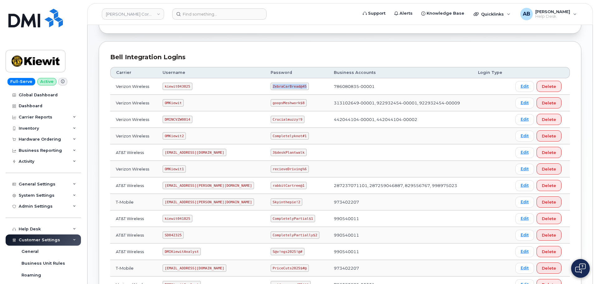
click at [271, 87] on code "ZebraCarBread@45" at bounding box center [290, 86] width 38 height 7
copy code "ZebraCarBread@45"
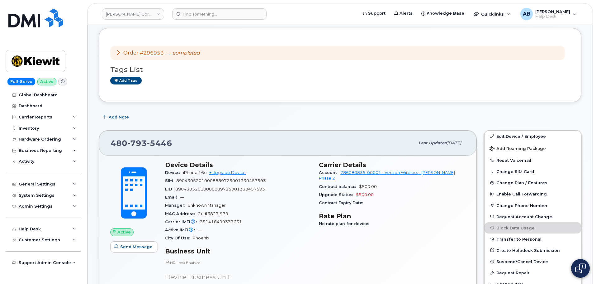
scroll to position [62, 0]
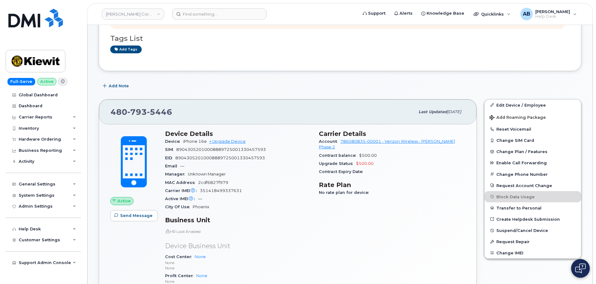
click at [145, 107] on div "[PHONE_NUMBER]" at bounding box center [263, 111] width 304 height 13
click at [147, 109] on span "793" at bounding box center [159, 111] width 25 height 9
copy span "[PHONE_NUMBER]"
click at [271, 129] on div "Device Details Device iPhone 16e + Upgrade Device SIM 8904305201000888972500133…" at bounding box center [238, 222] width 154 height 192
